Goal: Information Seeking & Learning: Learn about a topic

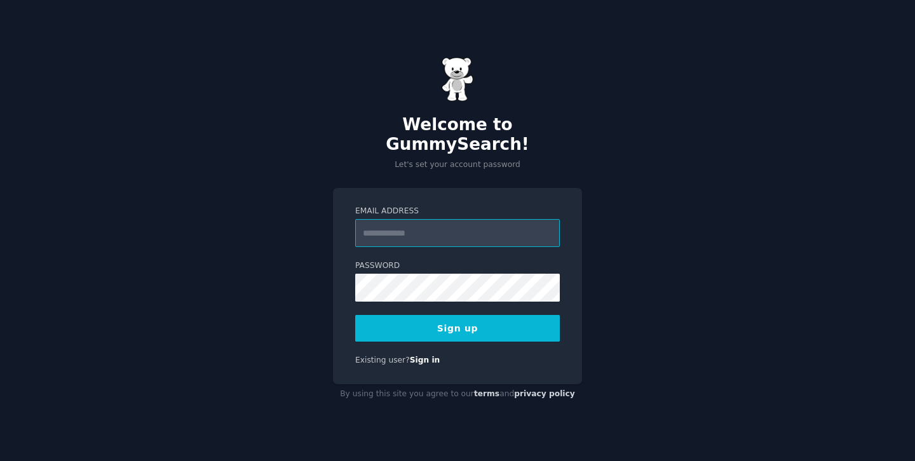
click at [422, 229] on input "Email Address" at bounding box center [457, 233] width 205 height 28
paste input "**********"
click at [461, 229] on input "**********" at bounding box center [457, 233] width 205 height 28
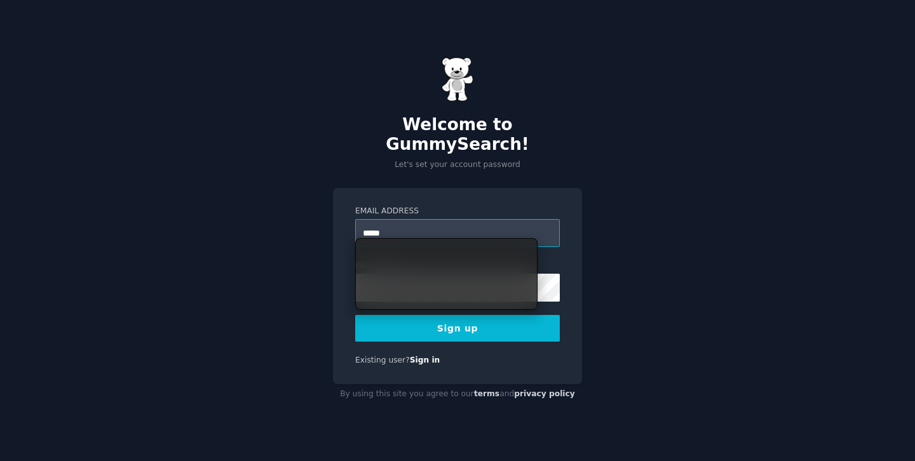
type input "*****"
type input "**********"
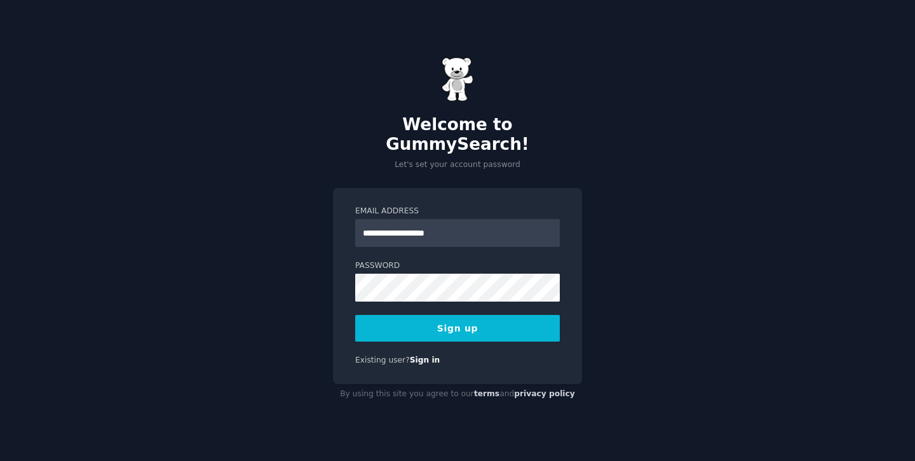
click at [482, 315] on button "Sign up" at bounding box center [457, 328] width 205 height 27
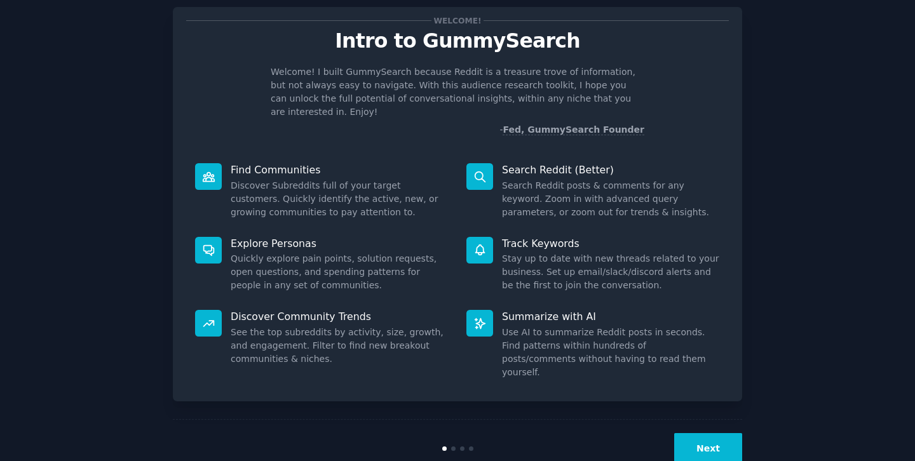
scroll to position [36, 0]
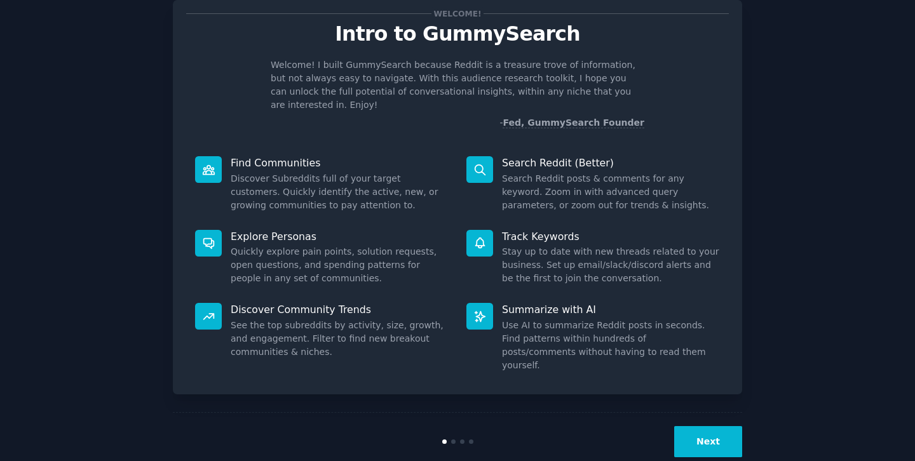
click at [714, 426] on button "Next" at bounding box center [708, 441] width 68 height 31
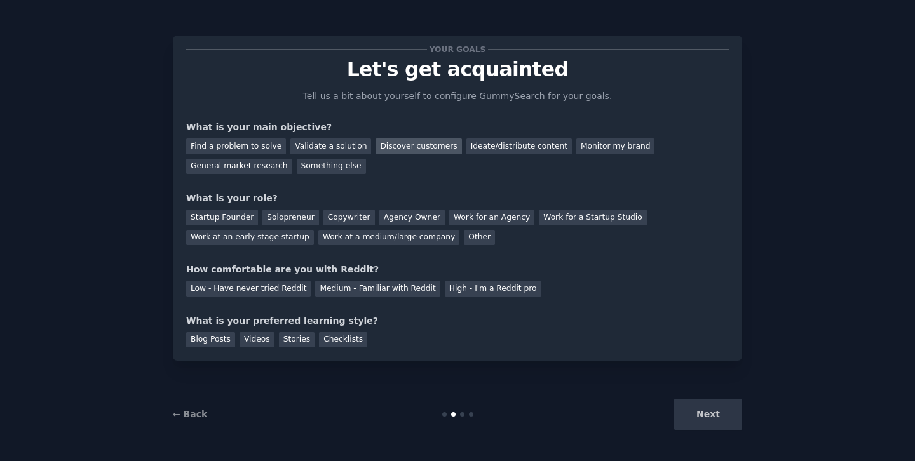
click at [433, 147] on div "Discover customers" at bounding box center [419, 147] width 86 height 16
click at [296, 236] on div "Work at an early stage startup" at bounding box center [250, 238] width 128 height 16
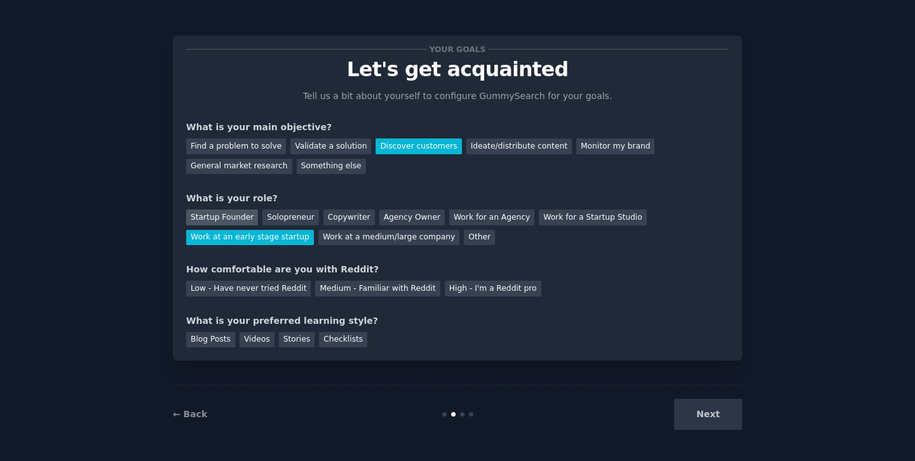
click at [233, 210] on div "Startup Founder" at bounding box center [222, 218] width 72 height 16
click at [266, 238] on div "Work at an early stage startup" at bounding box center [250, 238] width 128 height 16
click at [318, 287] on div "Medium - Familiar with Reddit" at bounding box center [377, 289] width 125 height 16
click at [349, 339] on div "Checklists" at bounding box center [343, 340] width 48 height 16
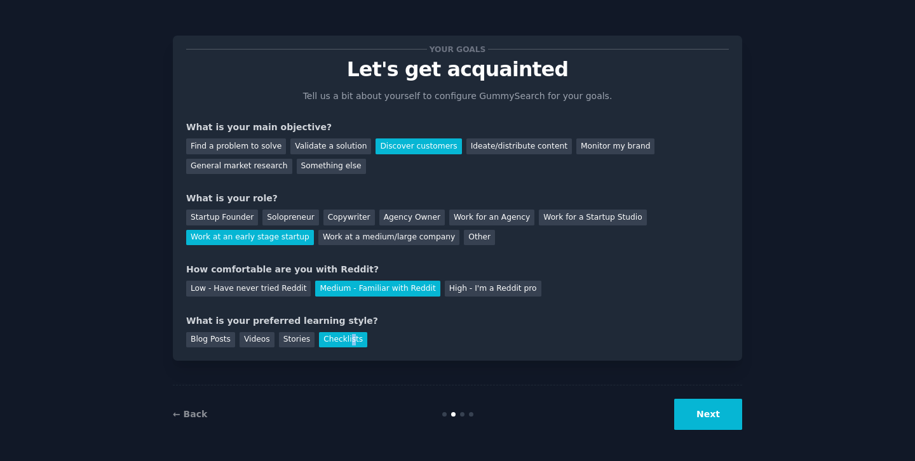
click at [724, 409] on button "Next" at bounding box center [708, 414] width 68 height 31
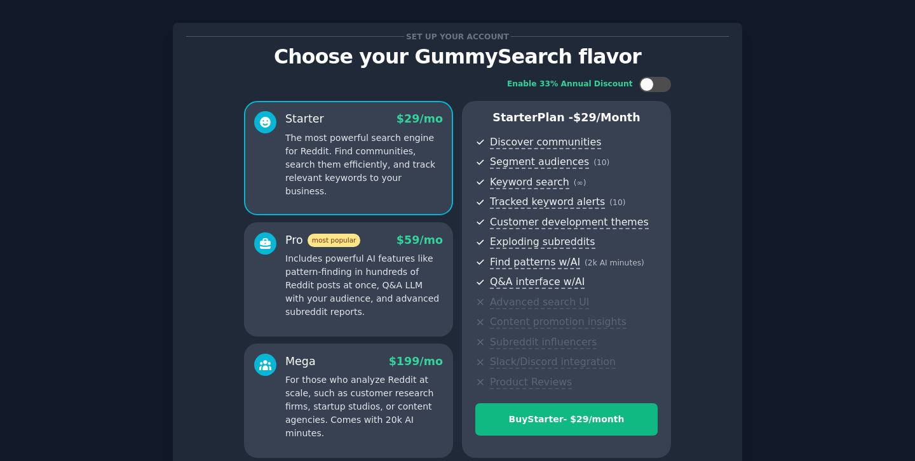
scroll to position [13, 0]
click at [649, 81] on div at bounding box center [647, 84] width 14 height 14
click at [649, 81] on icon at bounding box center [647, 84] width 7 height 7
click at [649, 81] on div at bounding box center [647, 84] width 14 height 14
click at [649, 81] on icon at bounding box center [647, 84] width 7 height 7
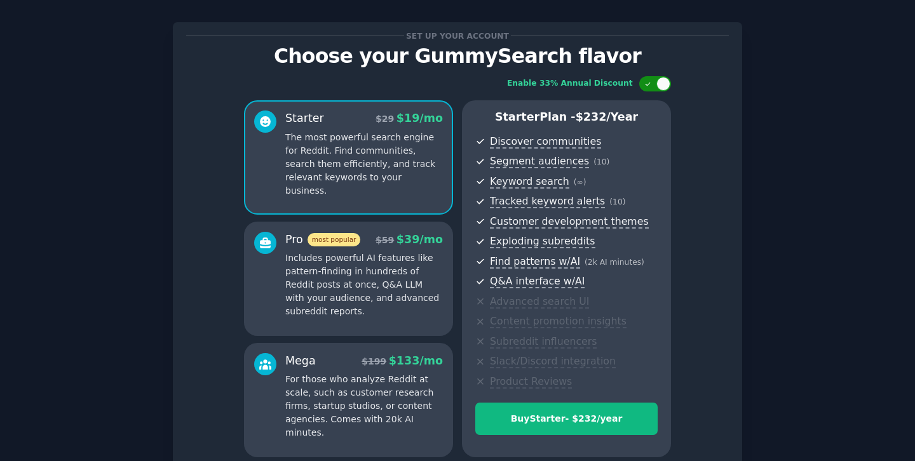
checkbox input "false"
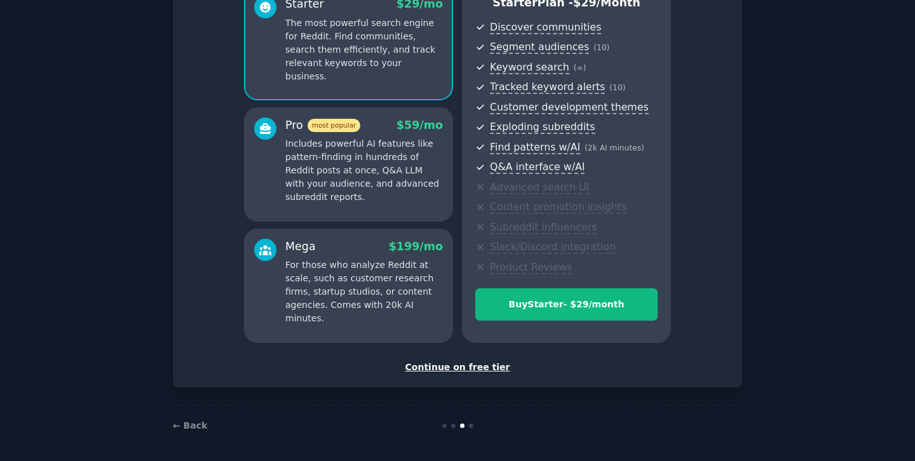
scroll to position [130, 0]
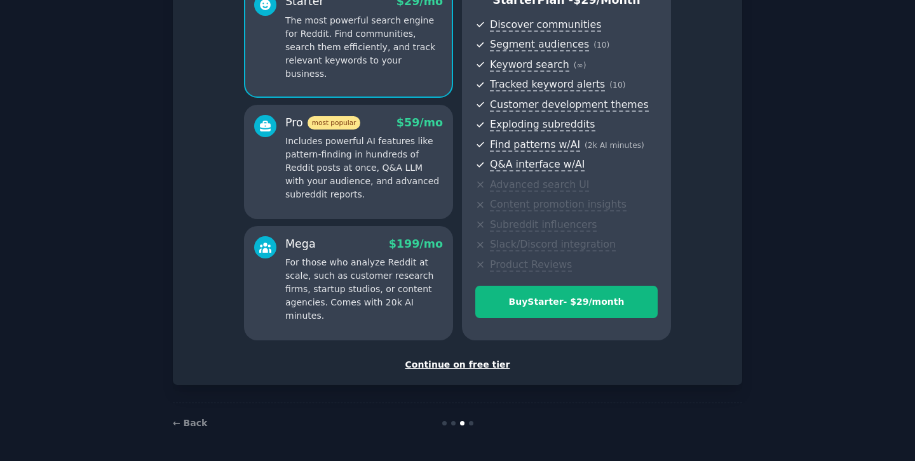
click at [475, 369] on div "Continue on free tier" at bounding box center [457, 364] width 543 height 13
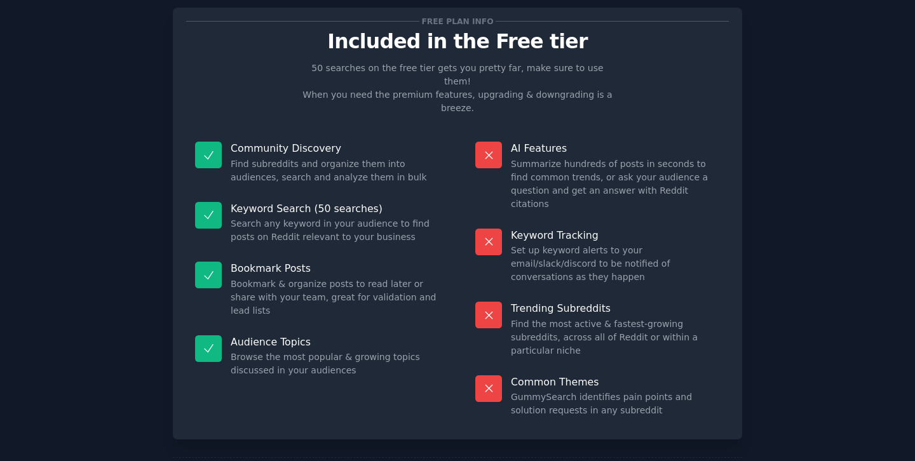
scroll to position [34, 0]
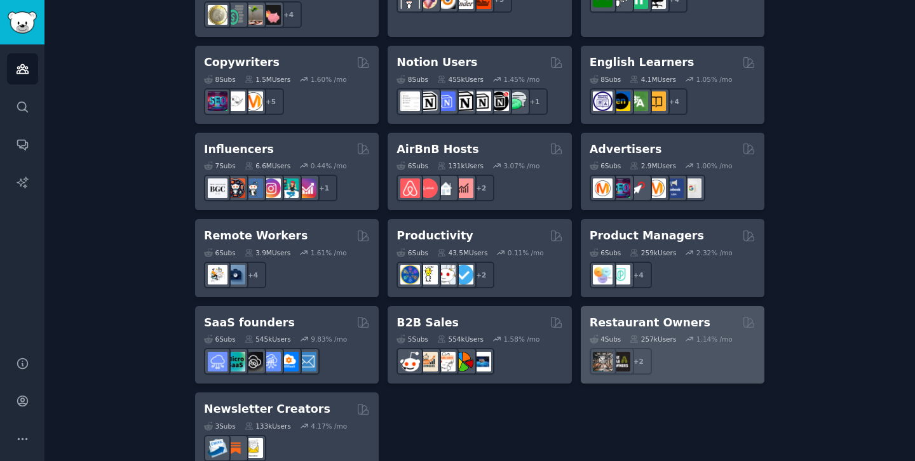
scroll to position [1005, 0]
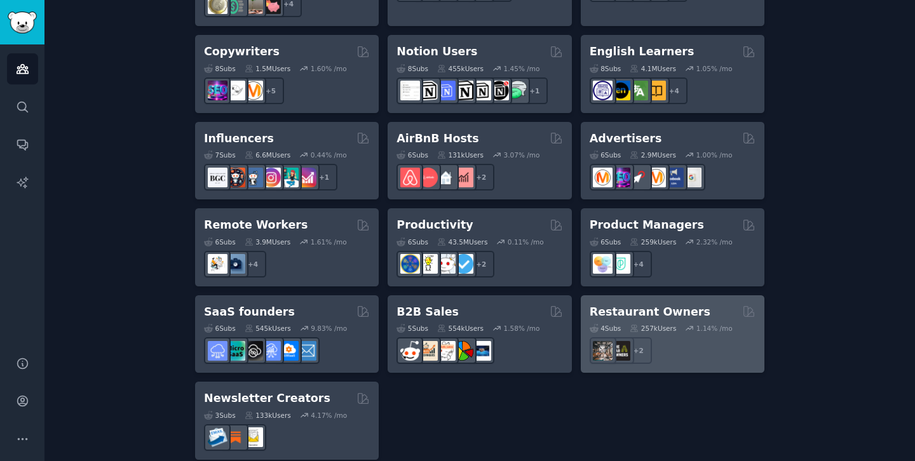
click at [625, 304] on h2 "Restaurant Owners" at bounding box center [650, 312] width 121 height 16
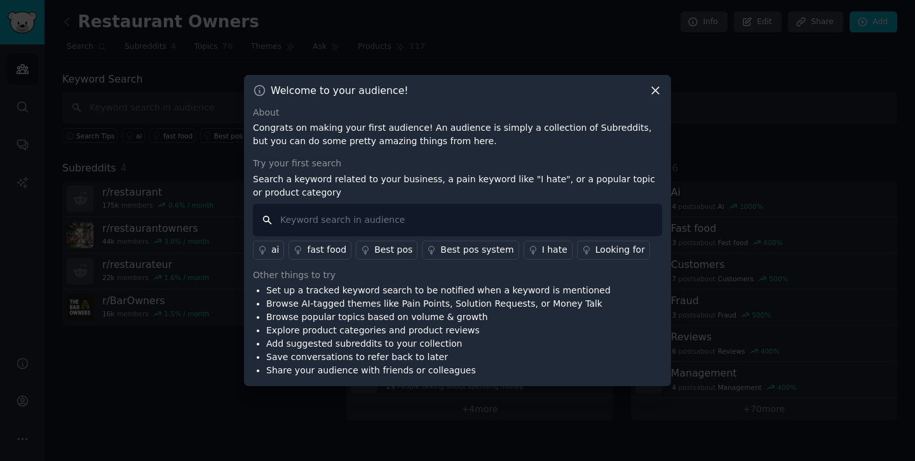
click at [403, 216] on input "text" at bounding box center [457, 220] width 409 height 32
type input "reviews"
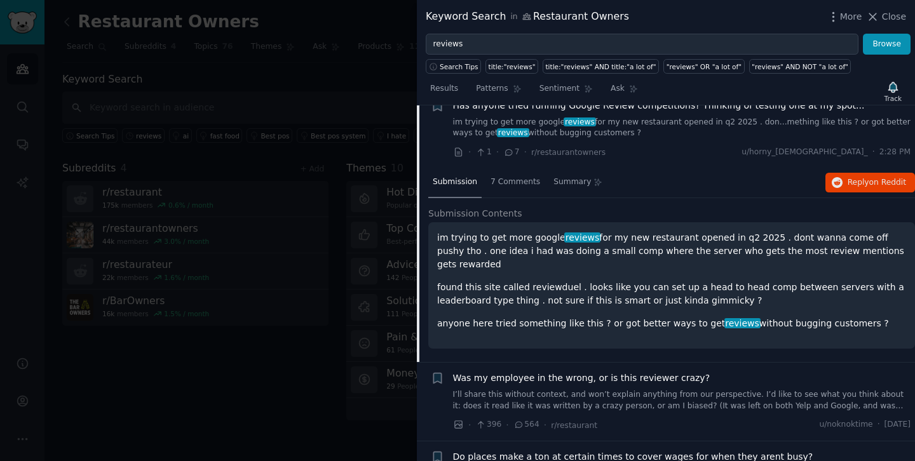
scroll to position [13, 0]
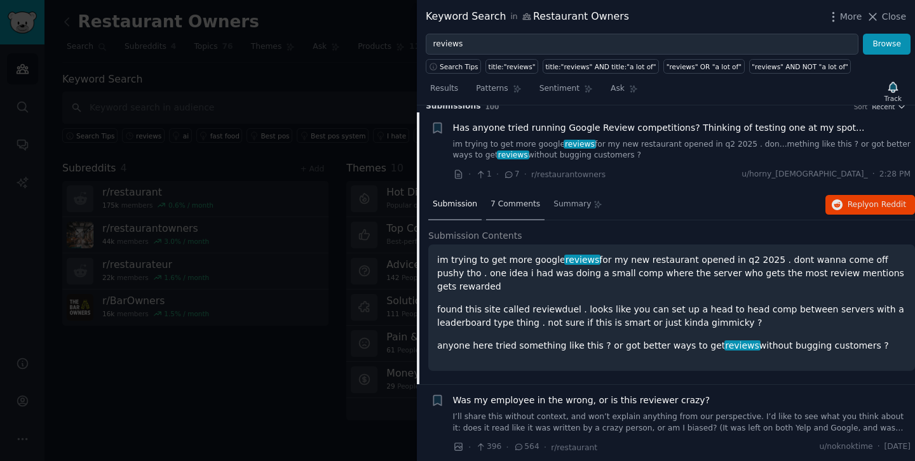
click at [527, 209] on span "7 Comments" at bounding box center [516, 204] width 50 height 11
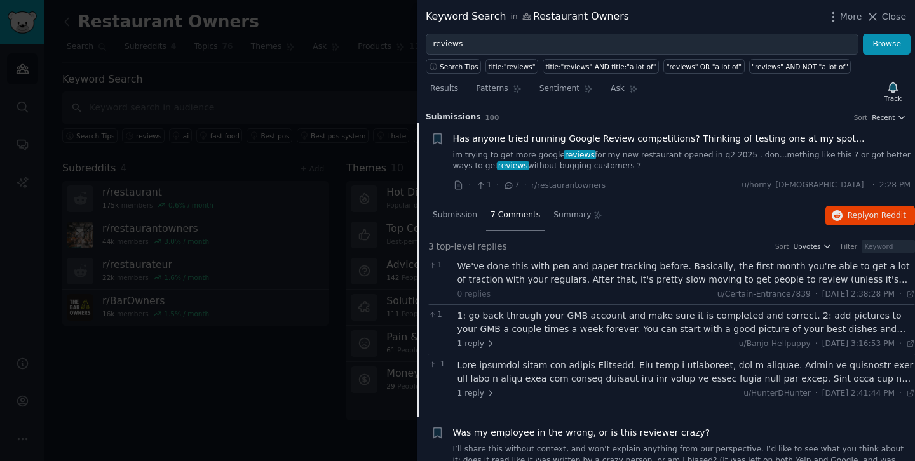
scroll to position [0, 0]
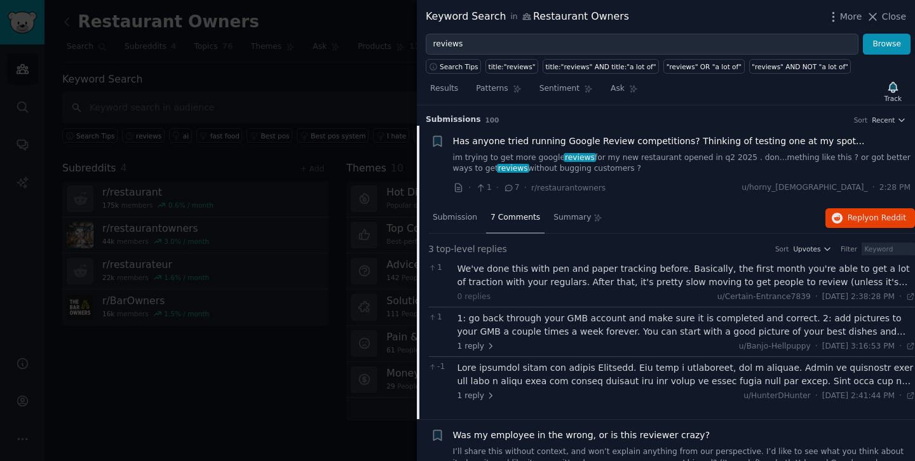
click at [557, 137] on span "Has anyone tried running Google Review competitions? Thinking of testing one at…" at bounding box center [659, 141] width 412 height 13
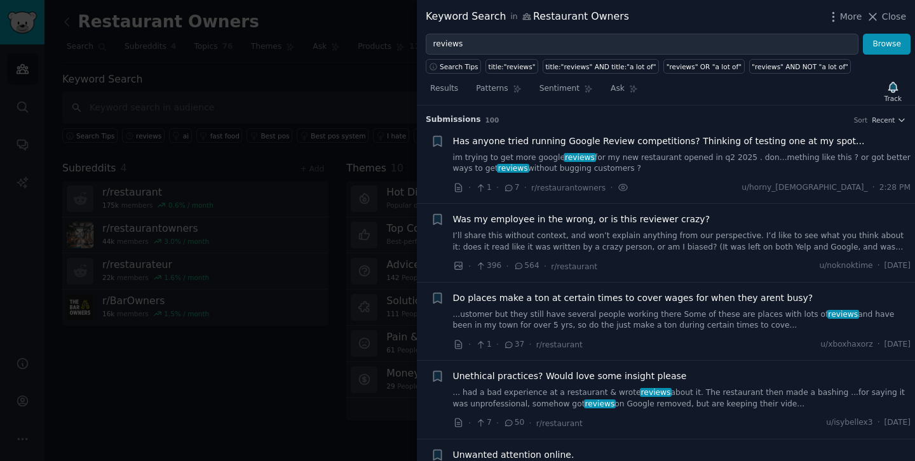
click at [478, 136] on span "Has anyone tried running Google Review competitions? Thinking of testing one at…" at bounding box center [659, 141] width 412 height 13
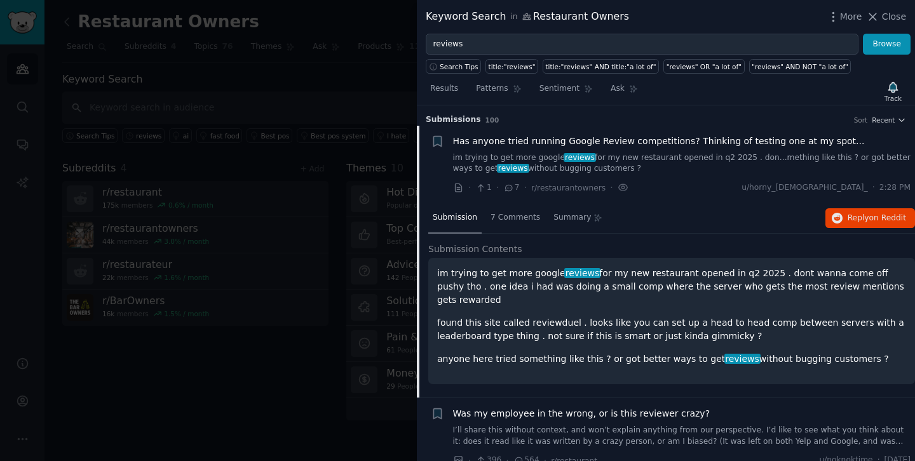
scroll to position [20, 0]
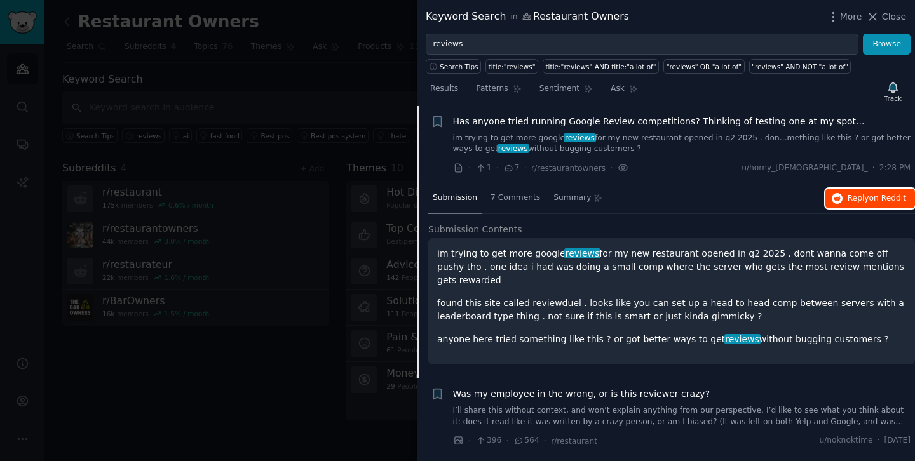
click at [863, 193] on span "Reply on Reddit" at bounding box center [877, 198] width 58 height 11
